Goal: Go to known website: Access a specific website the user already knows

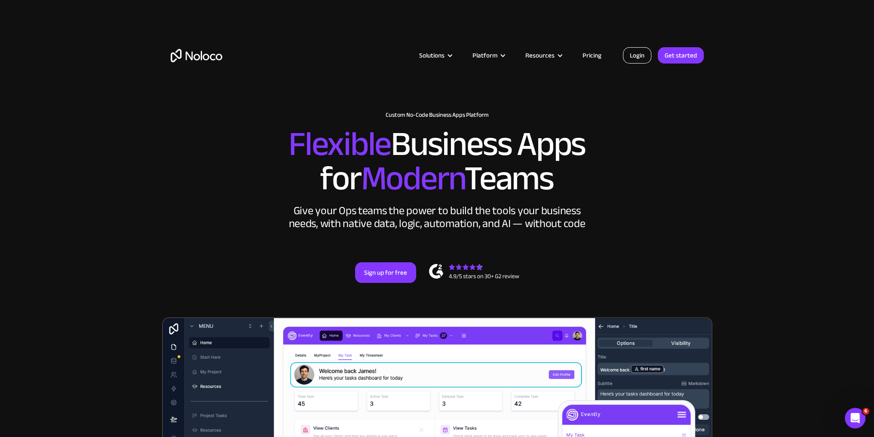
click at [641, 59] on link "Login" at bounding box center [637, 55] width 28 height 16
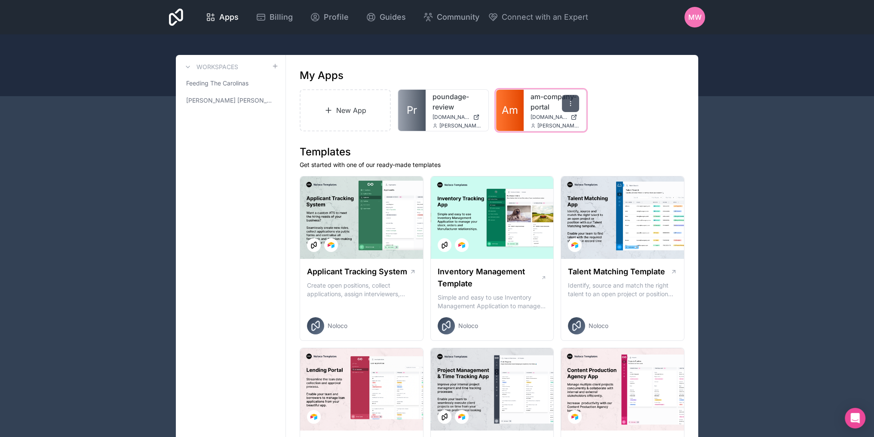
click at [571, 107] on icon at bounding box center [570, 103] width 7 height 7
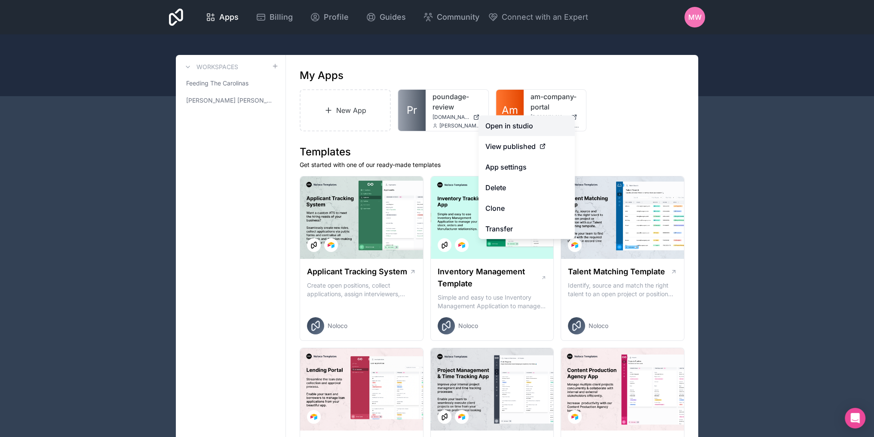
click at [519, 127] on link "Open in studio" at bounding box center [526, 126] width 96 height 21
